Goal: Task Accomplishment & Management: Manage account settings

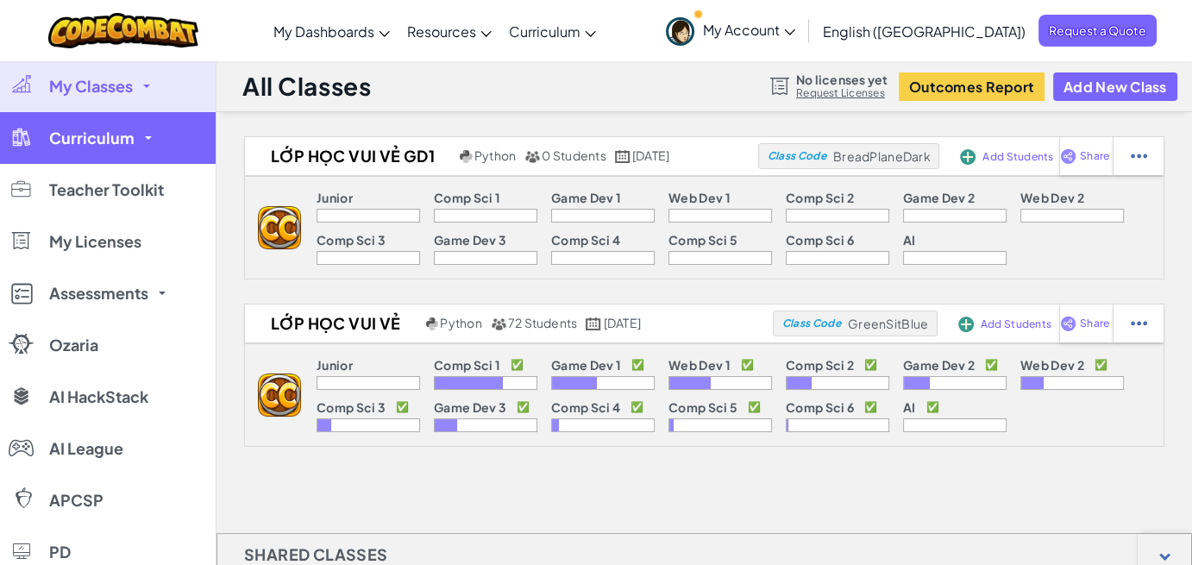
click at [145, 136] on span at bounding box center [148, 137] width 7 height 3
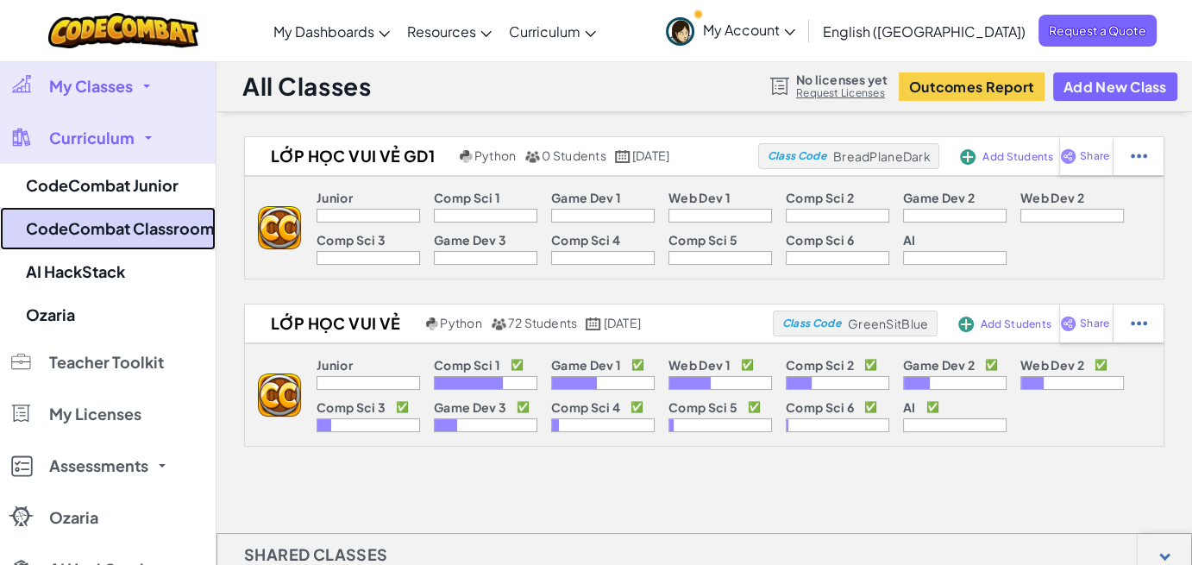
click at [126, 239] on link "CodeCombat Classroom" at bounding box center [108, 228] width 216 height 43
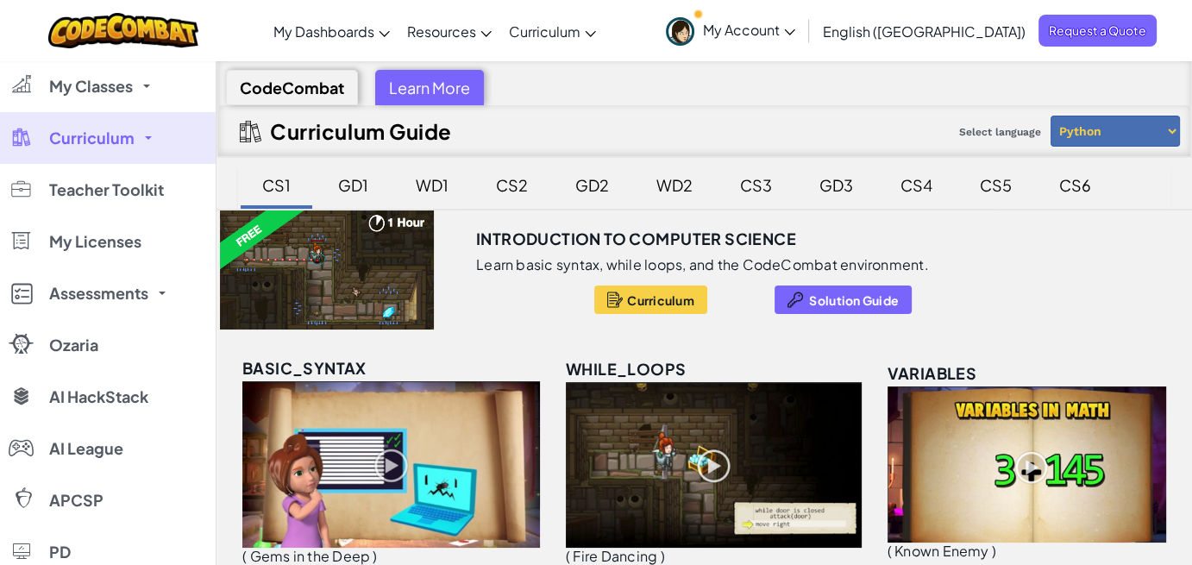
click at [981, 183] on div "CS5" at bounding box center [996, 185] width 66 height 41
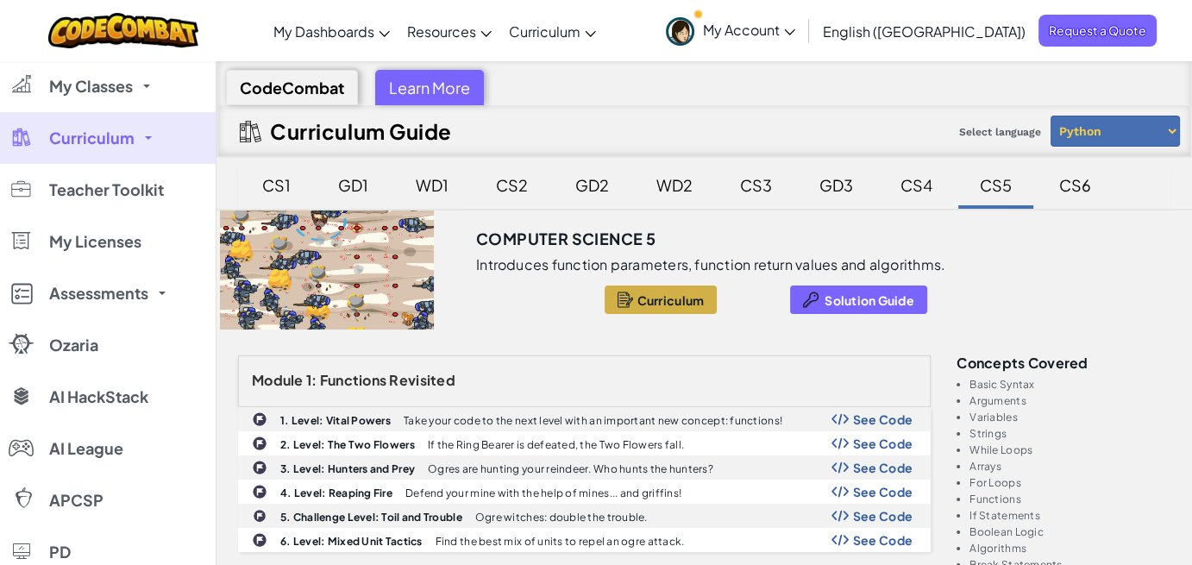
click at [143, 143] on link "Curriculum" at bounding box center [108, 138] width 216 height 52
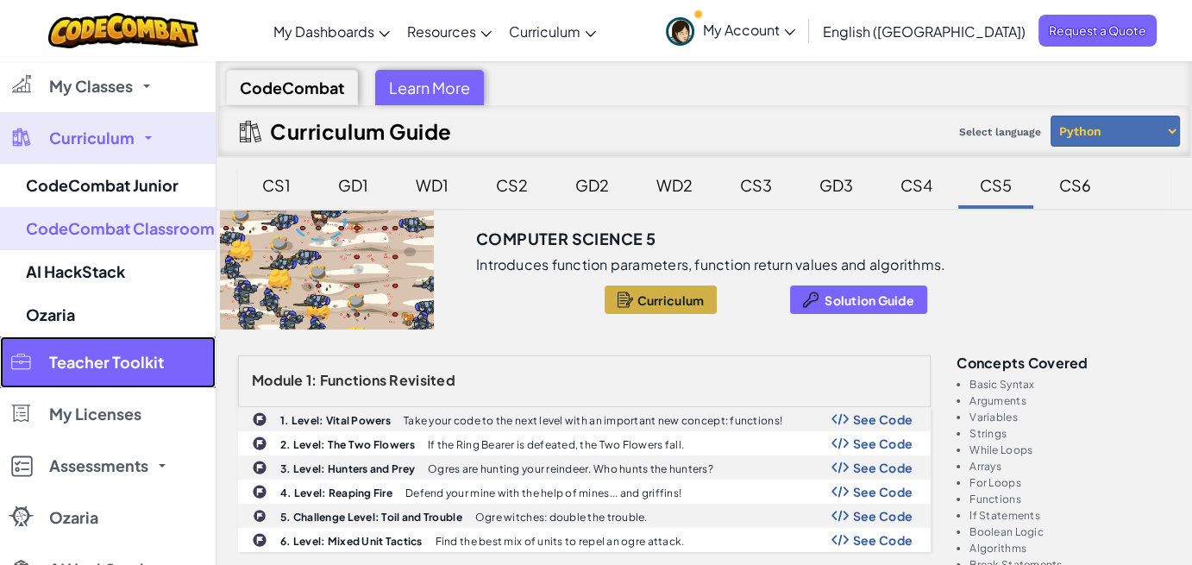
click at [123, 359] on span "Teacher Toolkit" at bounding box center [106, 363] width 115 height 16
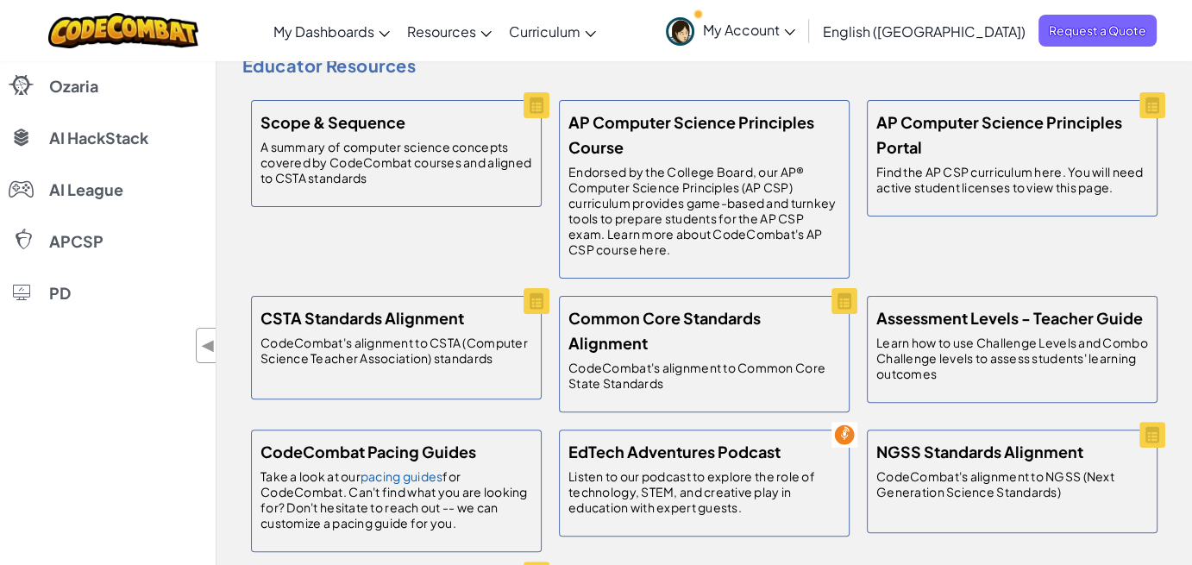
scroll to position [86, 0]
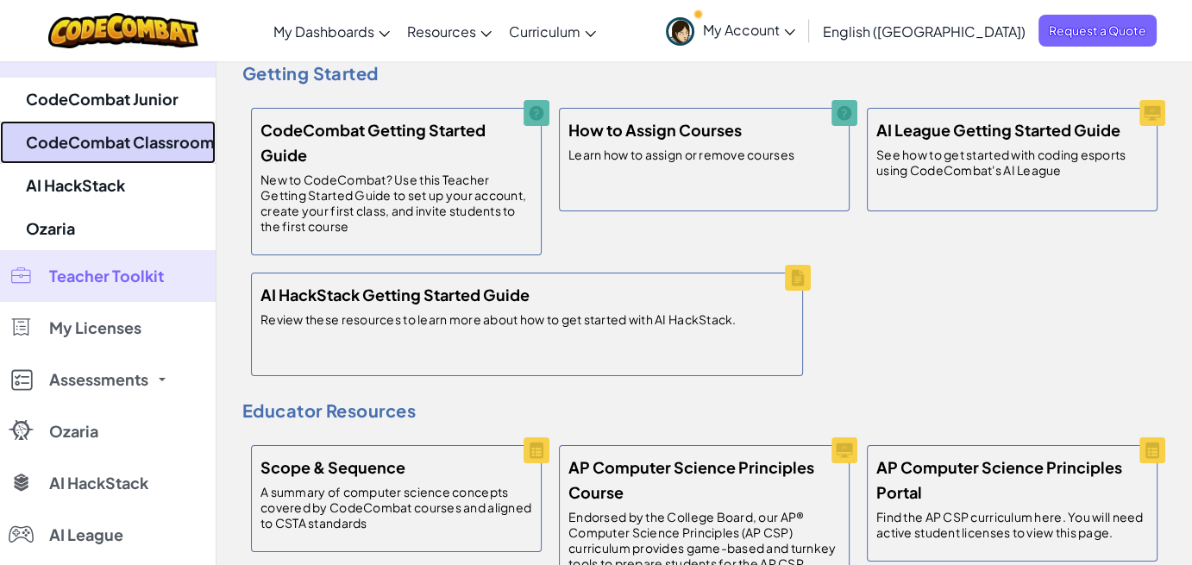
click at [104, 141] on link "CodeCombat Classroom" at bounding box center [108, 142] width 216 height 43
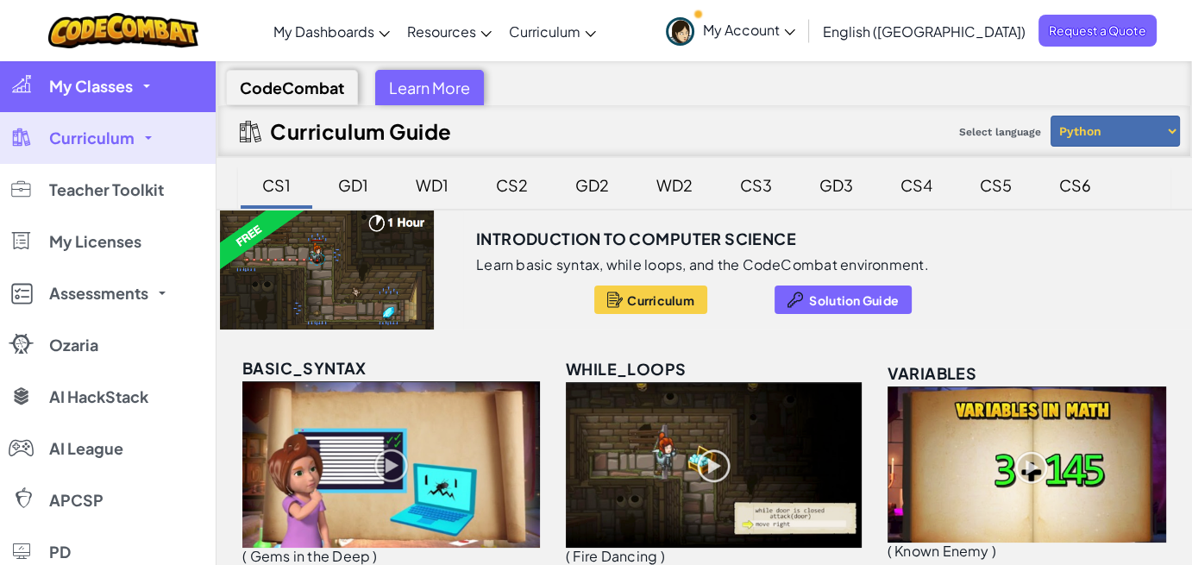
click at [141, 91] on link "My Classes" at bounding box center [108, 86] width 216 height 52
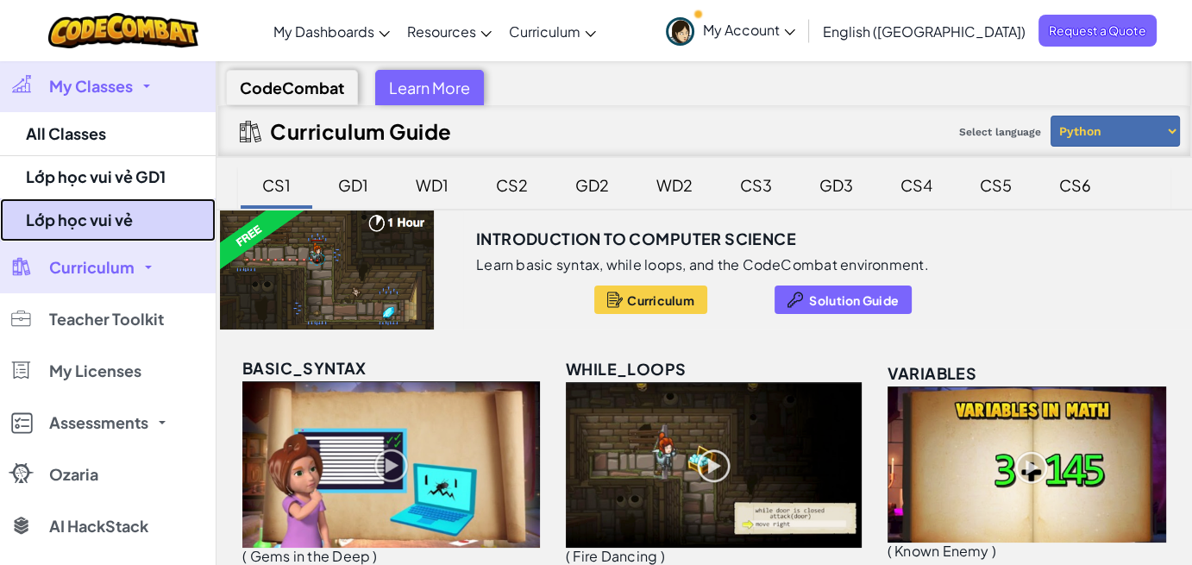
click at [125, 223] on link "Lớp học vui vẻ" at bounding box center [108, 219] width 216 height 43
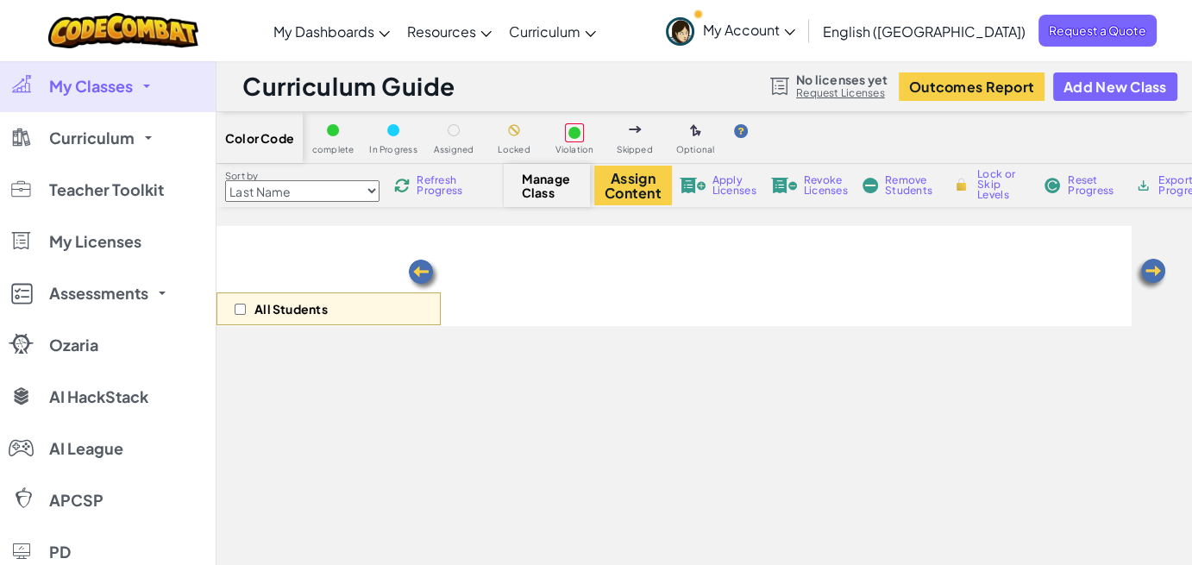
select select "5789587aad86a6efb573701f"
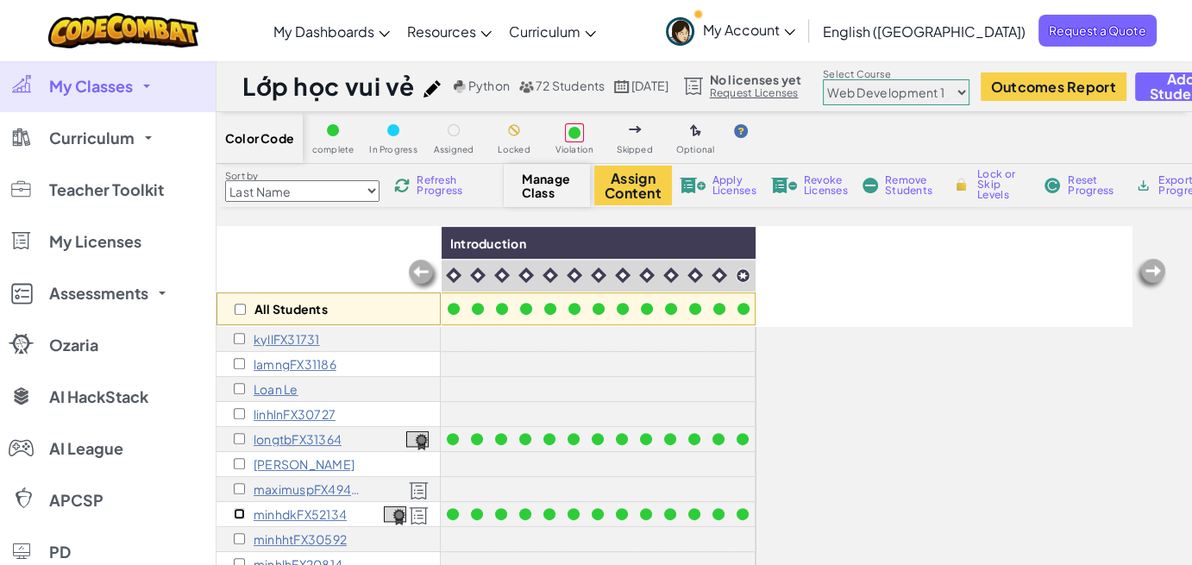
click at [241, 512] on input "checkbox" at bounding box center [239, 513] width 11 height 11
checkbox input "true"
click at [644, 181] on button "Assign Content" at bounding box center [633, 186] width 78 height 40
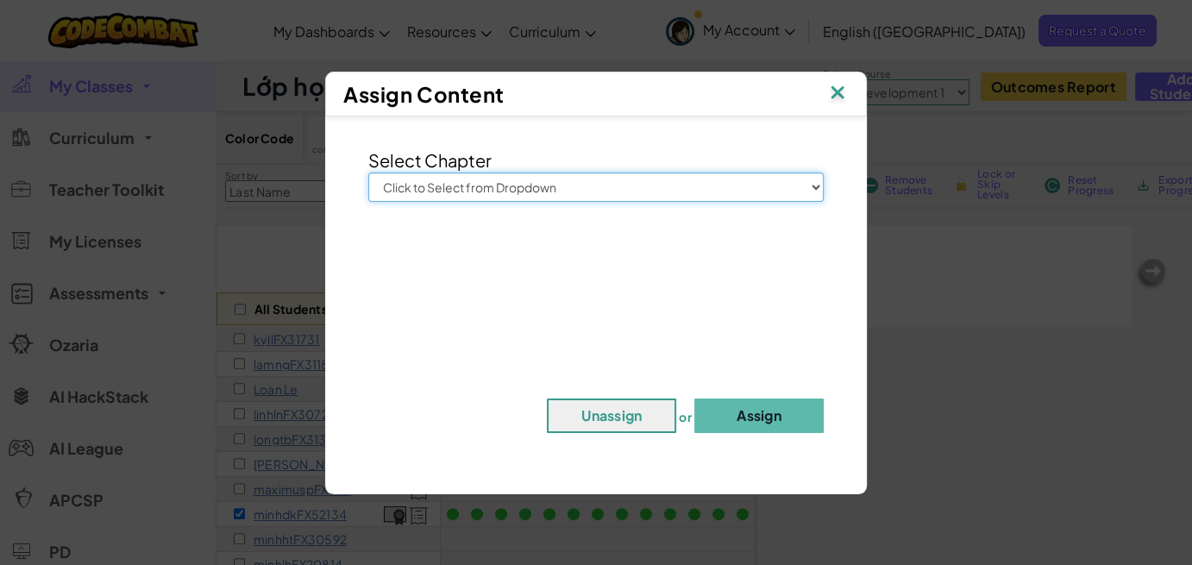
click at [814, 185] on select "Click to Select from Dropdown Junior Introduction to Computer Science Game Deve…" at bounding box center [596, 187] width 456 height 29
select select "Computer Science 6"
click at [368, 173] on select "Click to Select from Dropdown Junior Introduction to Computer Science Game Deve…" at bounding box center [596, 187] width 456 height 29
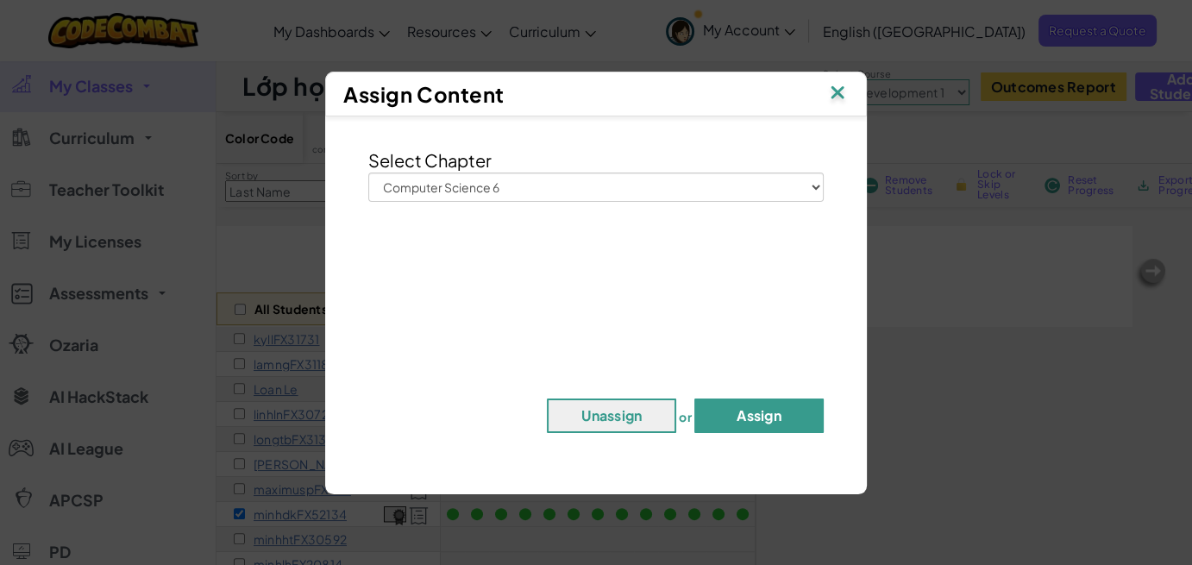
click at [733, 409] on button "Assign" at bounding box center [758, 416] width 129 height 35
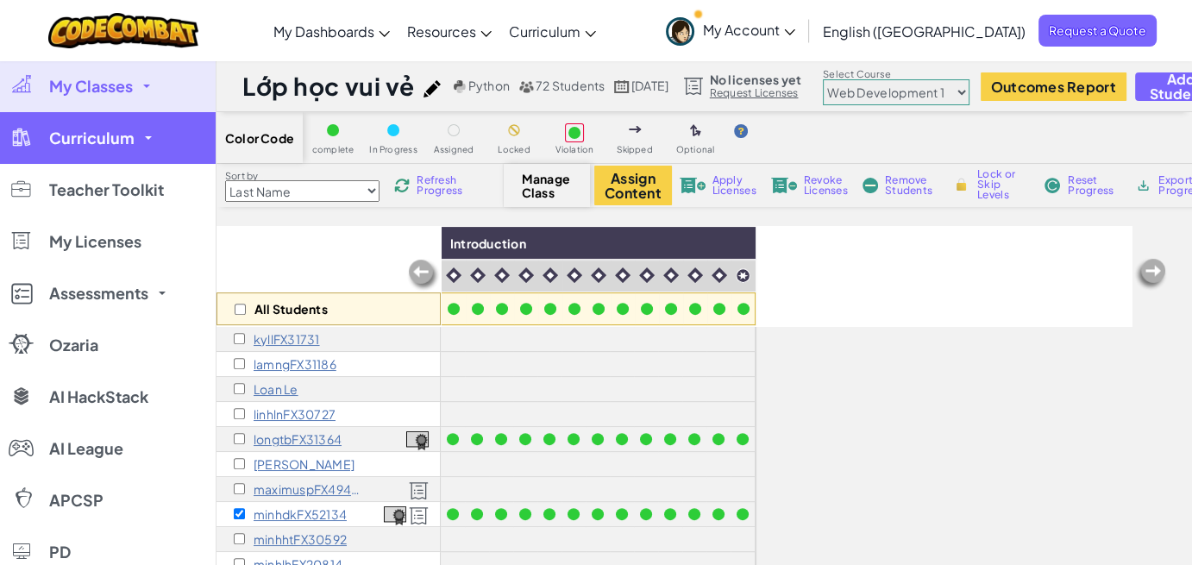
click at [153, 138] on link "Curriculum" at bounding box center [108, 138] width 216 height 52
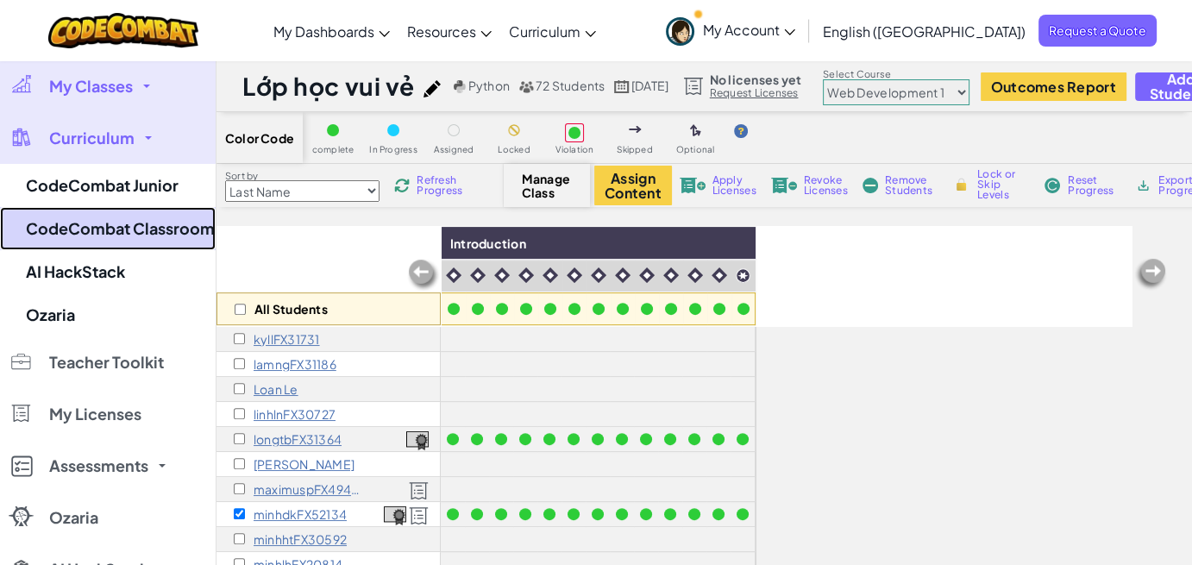
click at [132, 237] on link "CodeCombat Classroom" at bounding box center [108, 228] width 216 height 43
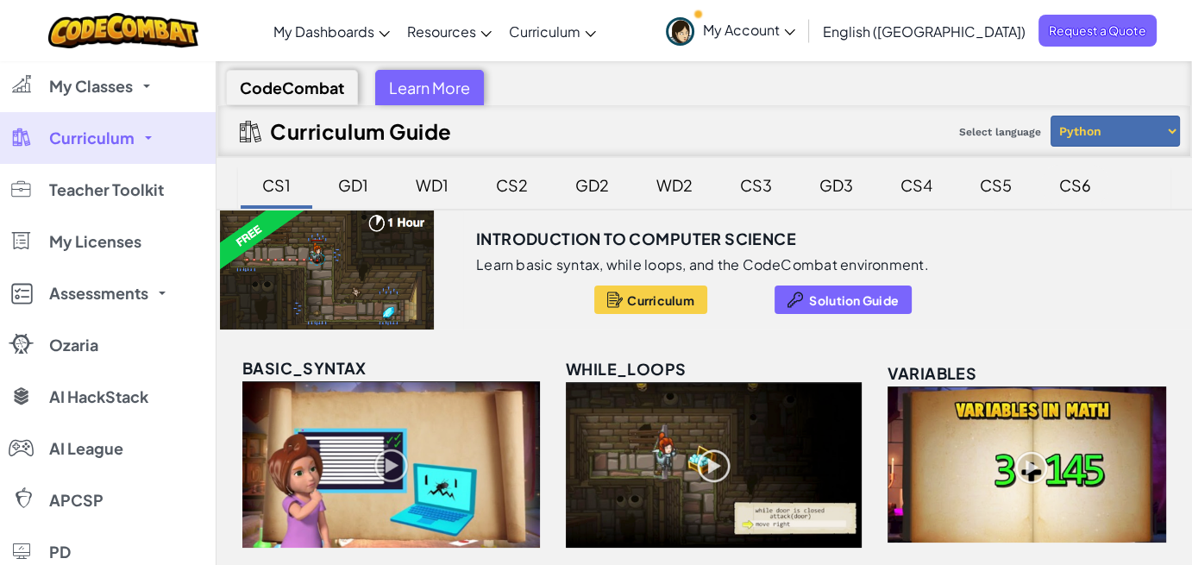
click at [1059, 186] on div "CS6" at bounding box center [1075, 185] width 66 height 41
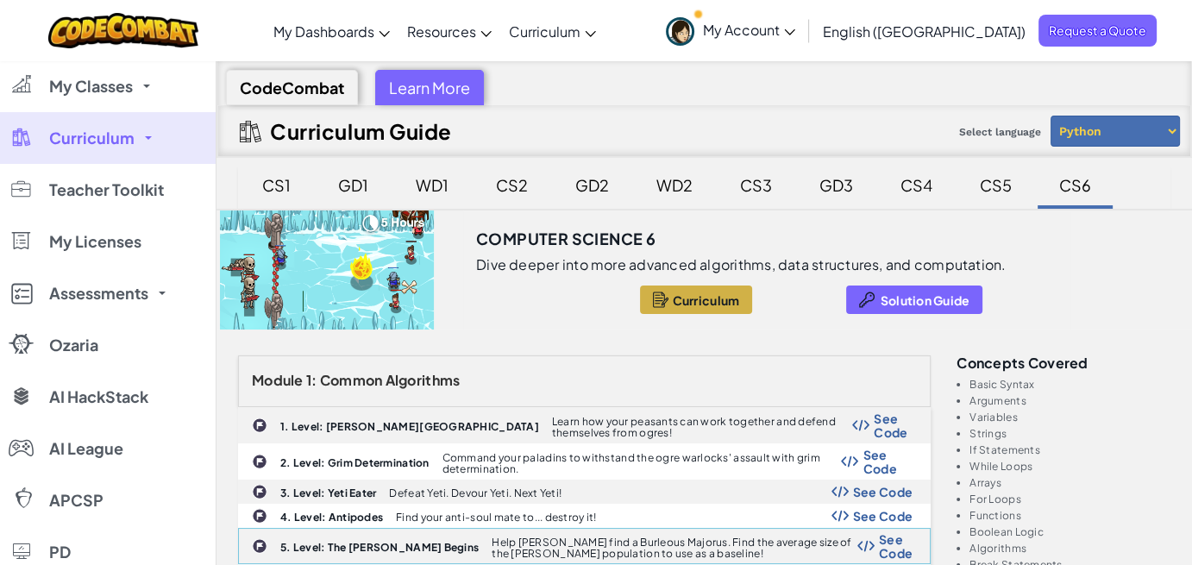
scroll to position [259, 0]
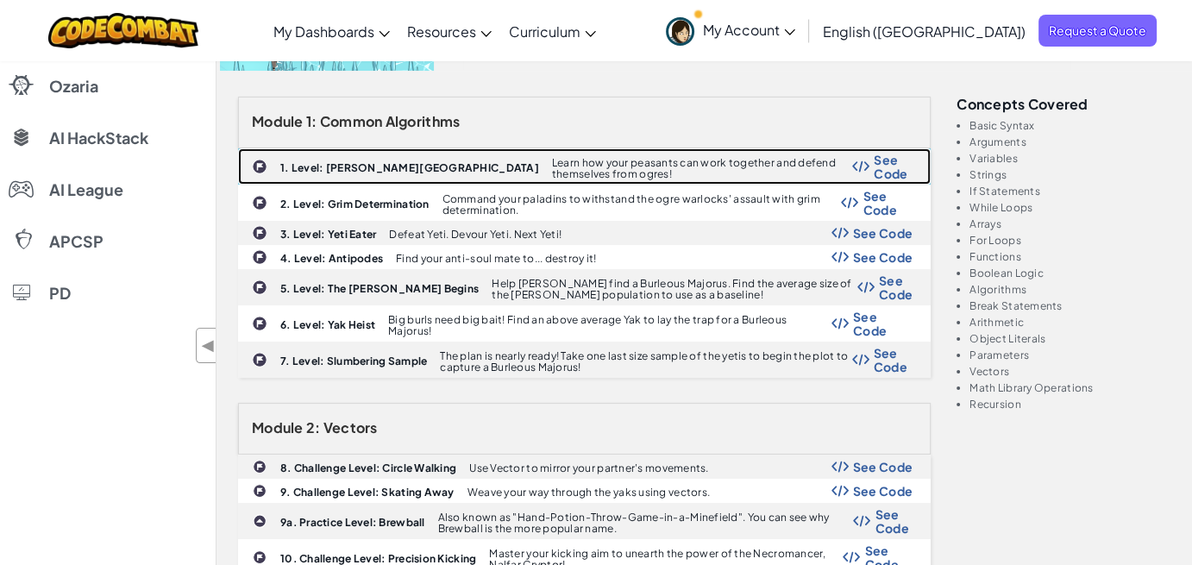
click at [354, 161] on b "1. Level: [PERSON_NAME][GEOGRAPHIC_DATA]" at bounding box center [409, 167] width 259 height 13
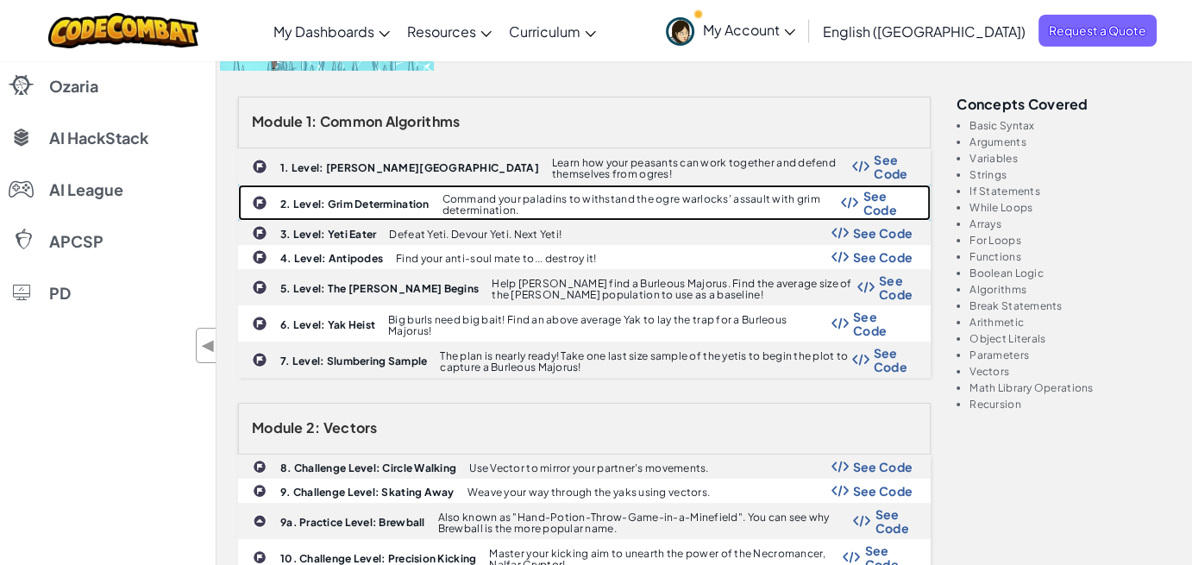
click at [349, 198] on b "2. Level: Grim Determination" at bounding box center [354, 204] width 149 height 13
